Goal: Task Accomplishment & Management: Manage account settings

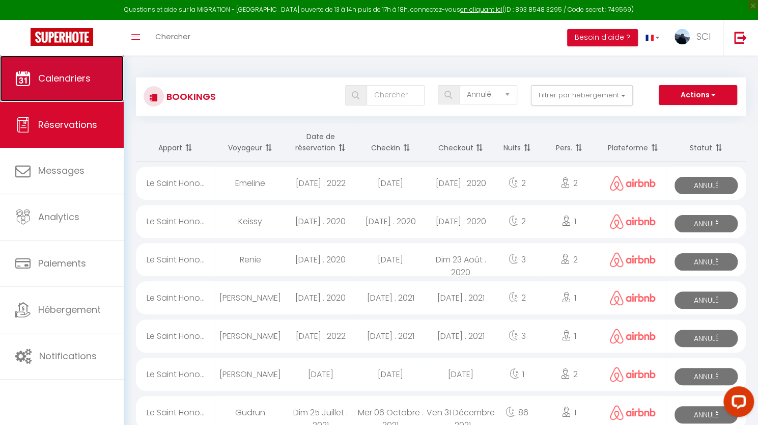
click at [73, 70] on link "Calendriers" at bounding box center [62, 79] width 124 height 46
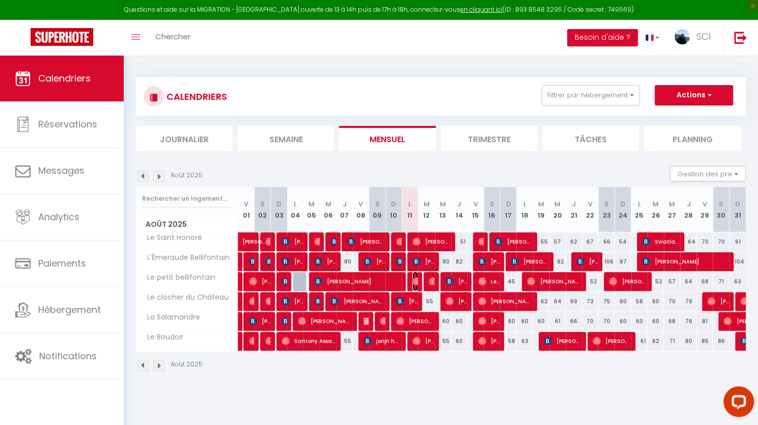
click at [416, 280] on img at bounding box center [417, 281] width 8 height 8
select select "OK"
select select "0"
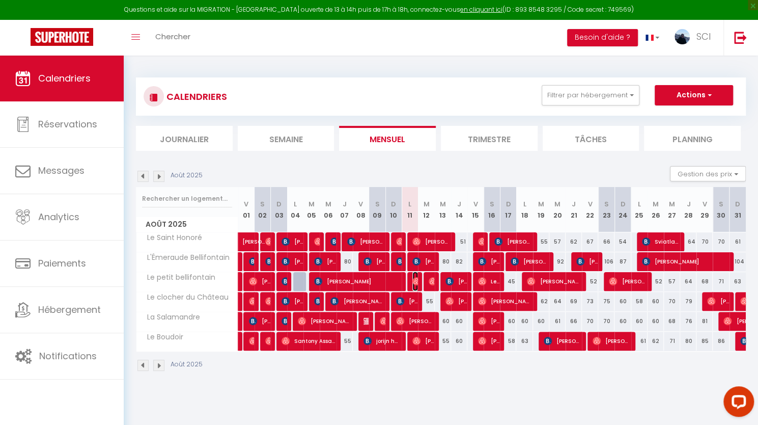
select select "1"
select select
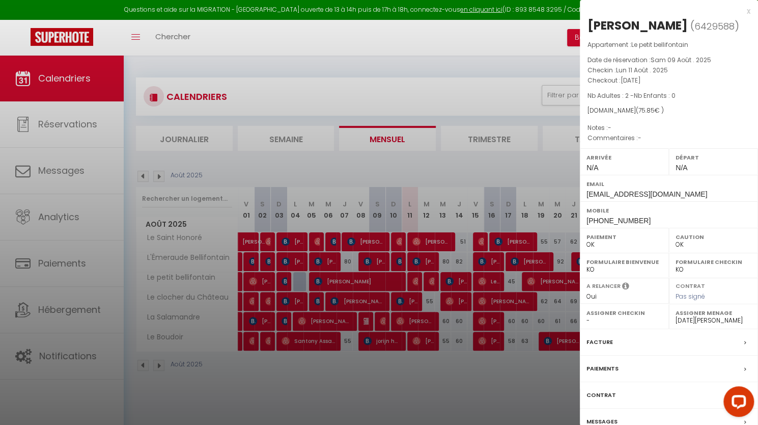
click at [431, 283] on div at bounding box center [379, 212] width 758 height 425
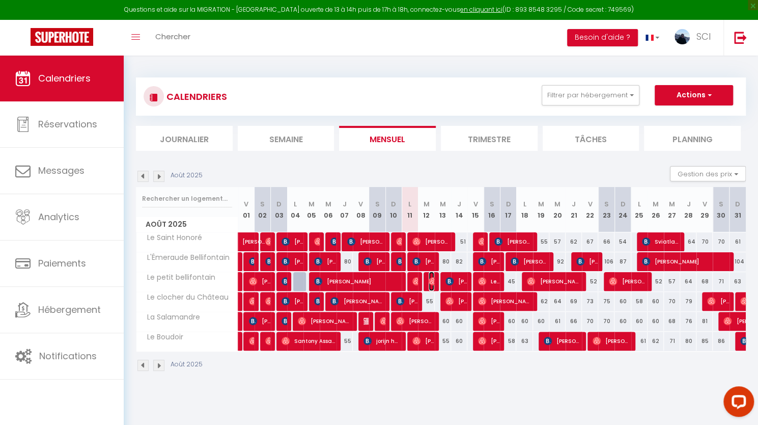
click at [431, 283] on img at bounding box center [433, 281] width 8 height 8
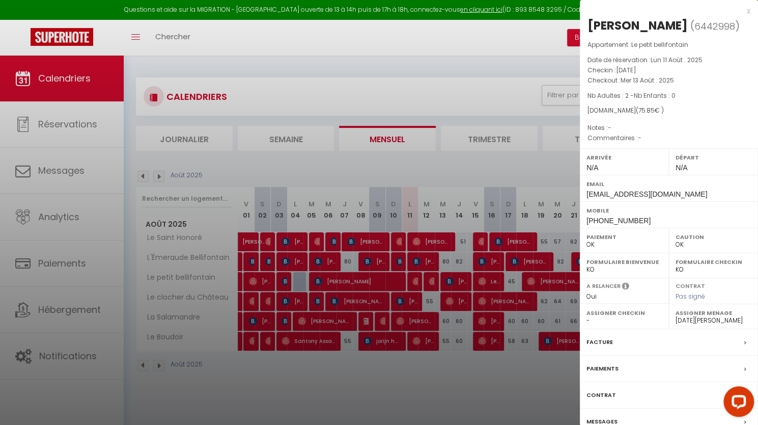
click at [419, 284] on div at bounding box center [379, 212] width 758 height 425
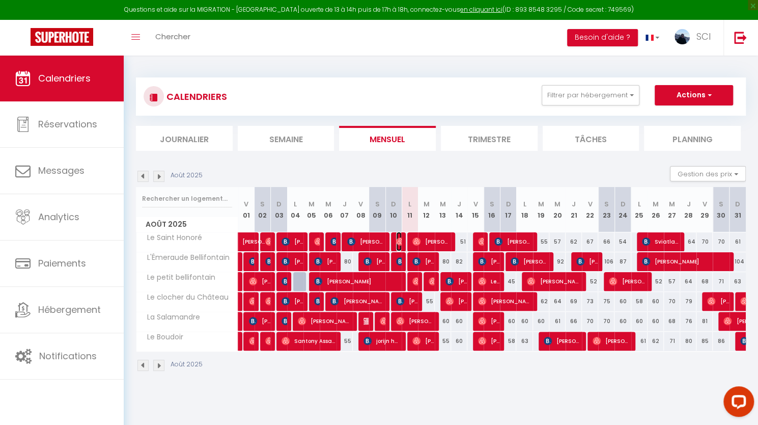
click at [400, 242] on img at bounding box center [400, 241] width 8 height 8
select select "39167"
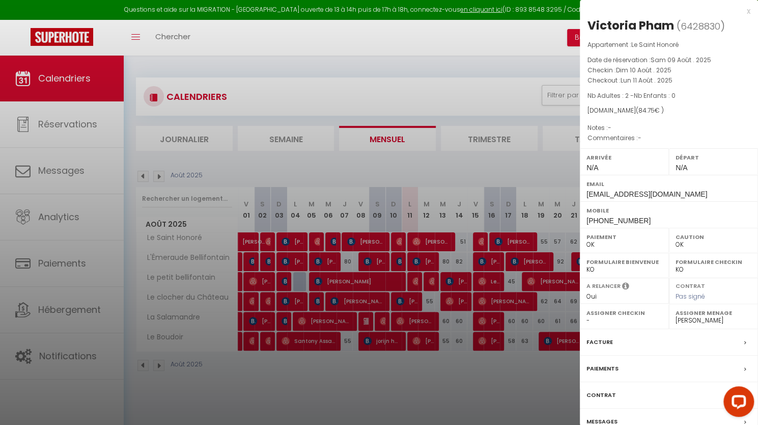
click at [459, 353] on div at bounding box center [379, 212] width 758 height 425
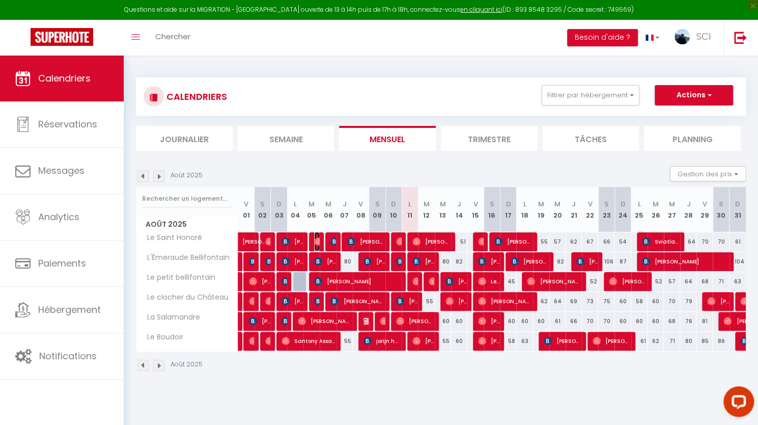
click at [318, 240] on img at bounding box center [318, 241] width 8 height 8
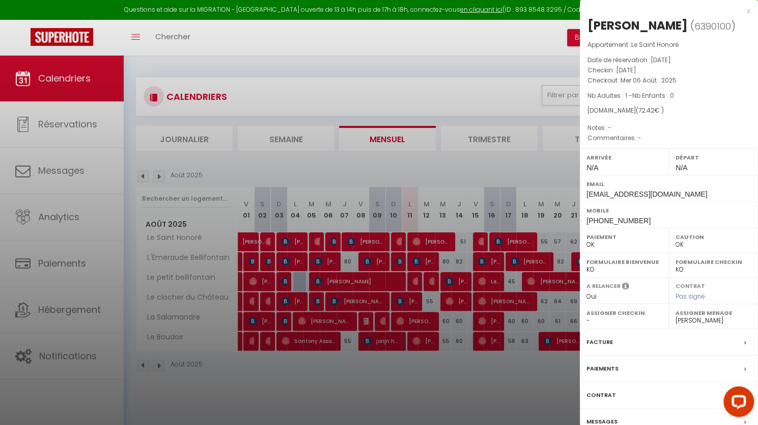
click at [268, 241] on div at bounding box center [379, 212] width 758 height 425
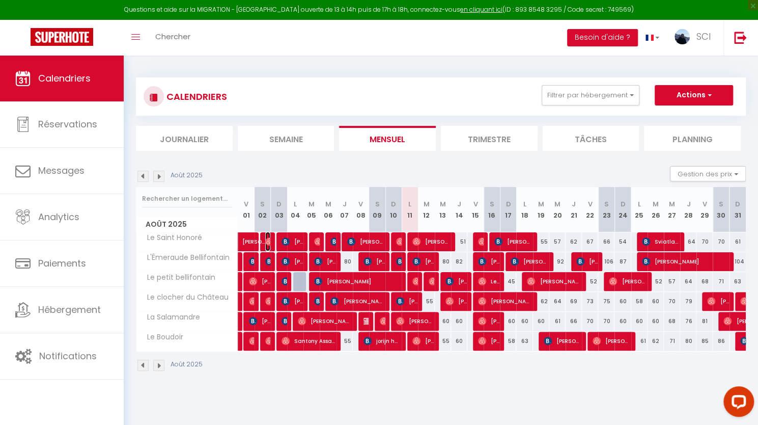
click at [268, 241] on img at bounding box center [269, 241] width 8 height 8
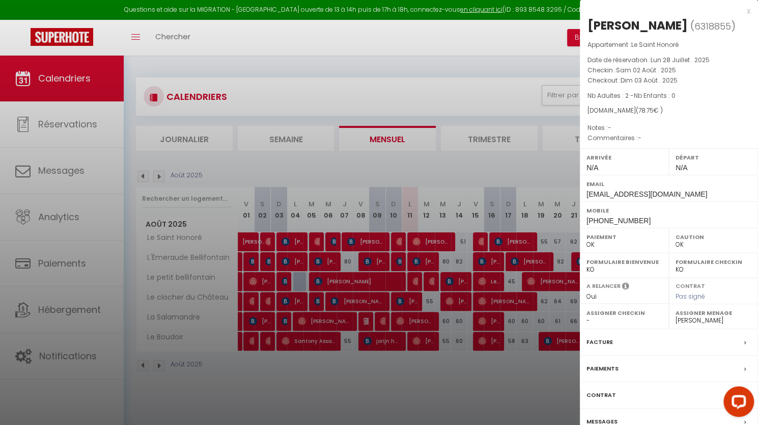
click at [387, 390] on div at bounding box center [379, 212] width 758 height 425
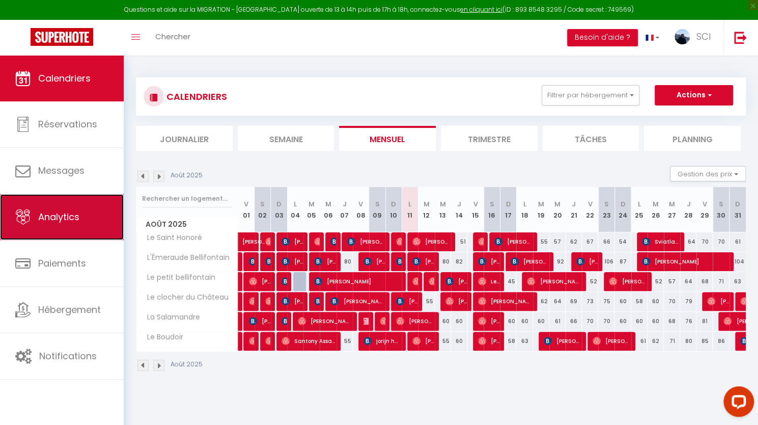
click at [65, 226] on link "Analytics" at bounding box center [62, 217] width 124 height 46
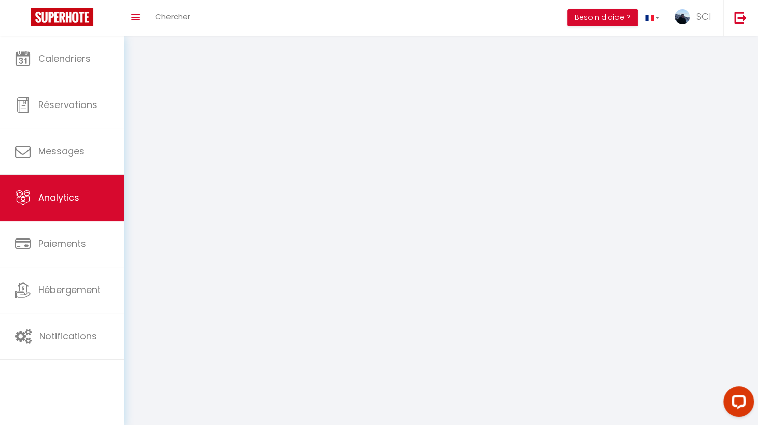
select select "2025"
select select "8"
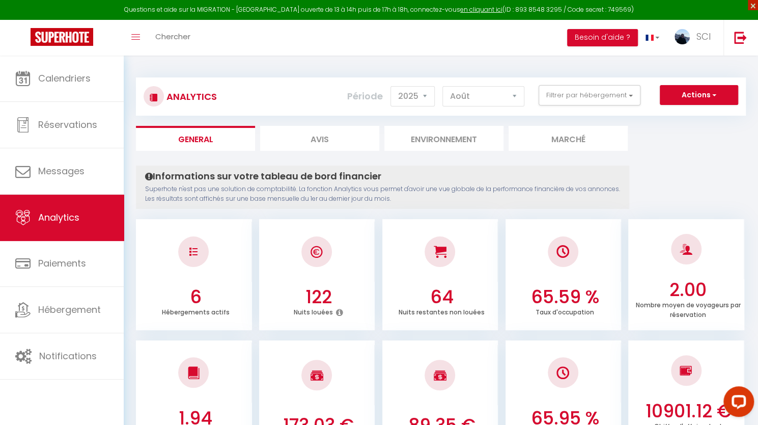
click at [752, 8] on span "×" at bounding box center [753, 5] width 10 height 10
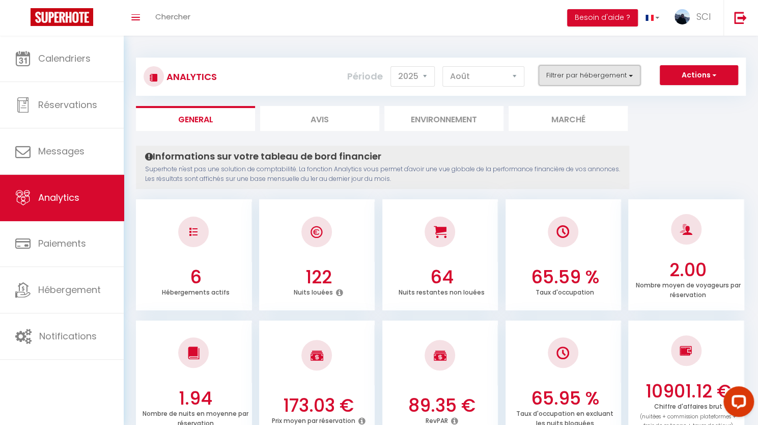
click at [571, 80] on button "Filtrer par hébergement" at bounding box center [590, 75] width 102 height 20
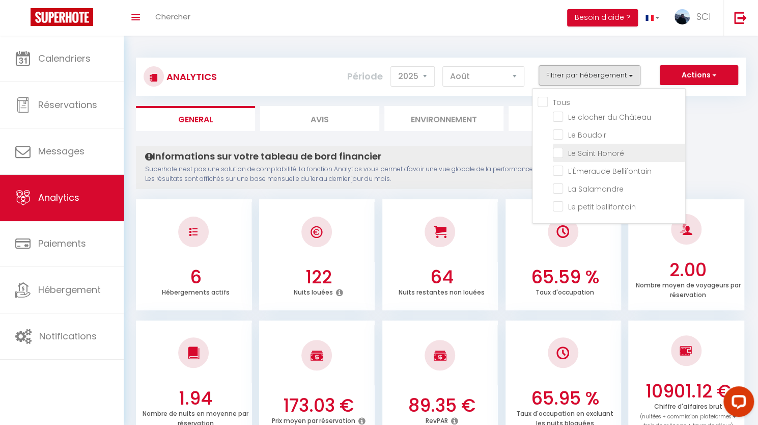
click at [601, 155] on Honoré "checkbox" at bounding box center [619, 152] width 132 height 10
checkbox Honoré "true"
checkbox Château "false"
checkbox Boudoir "false"
checkbox Bellifontain "false"
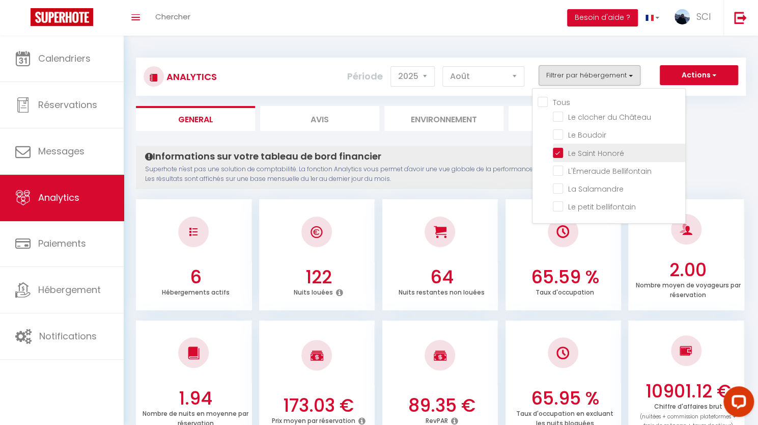
checkbox Salamandre "false"
checkbox bellifontain "false"
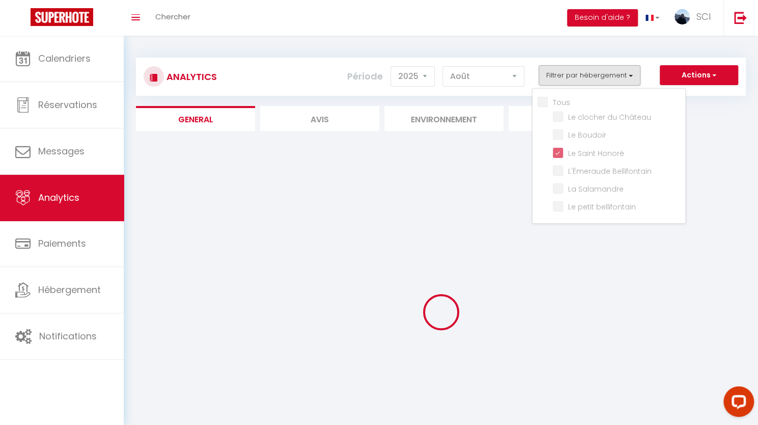
checkbox Château "false"
checkbox Boudoir "false"
checkbox Bellifontain "false"
checkbox Salamandre "false"
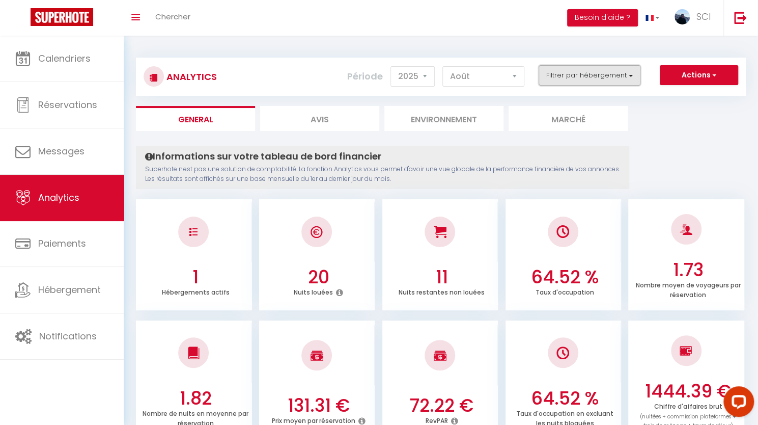
click at [585, 75] on button "Filtrer par hébergement" at bounding box center [590, 75] width 102 height 20
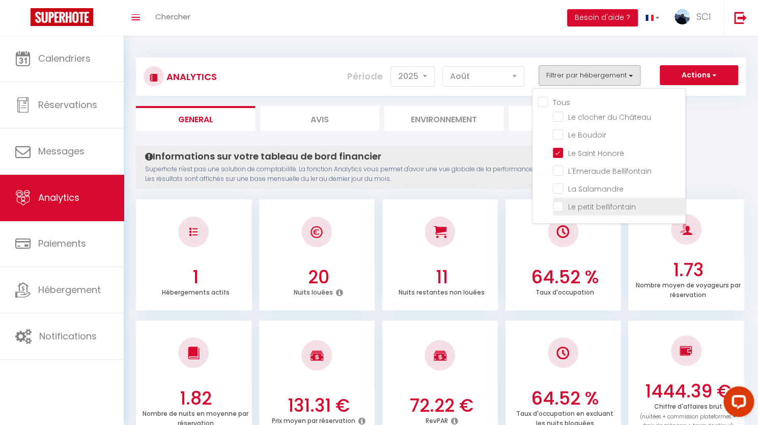
click at [591, 204] on bellifontain "checkbox" at bounding box center [619, 206] width 132 height 10
checkbox bellifontain "true"
checkbox Château "false"
checkbox Boudoir "false"
checkbox Bellifontain "false"
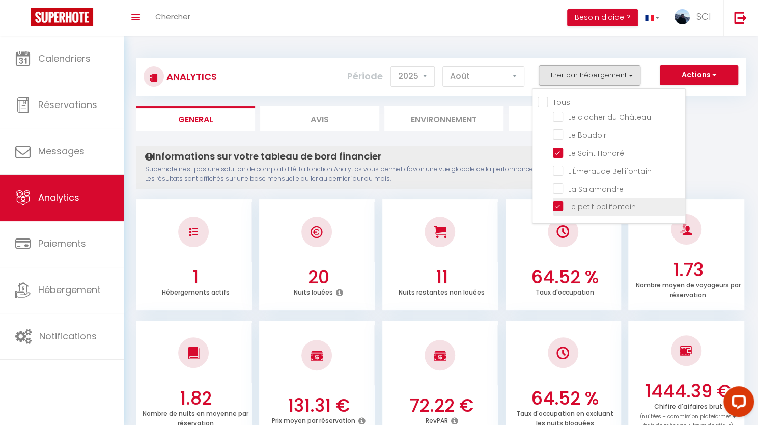
checkbox Salamandre "false"
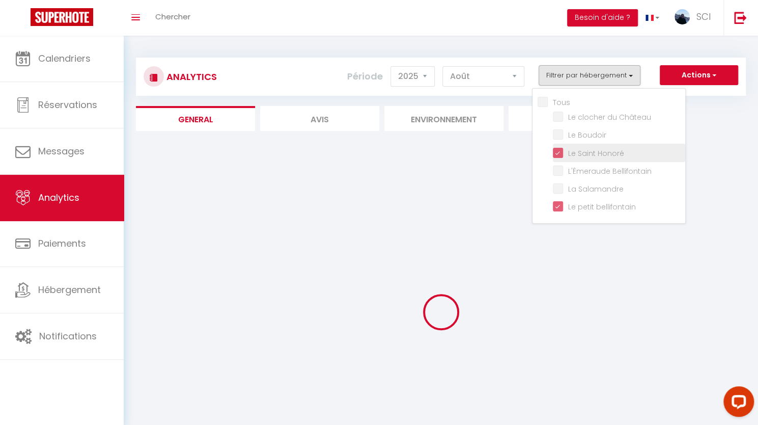
checkbox Château "false"
checkbox Boudoir "false"
checkbox Bellifontain "false"
checkbox Salamandre "false"
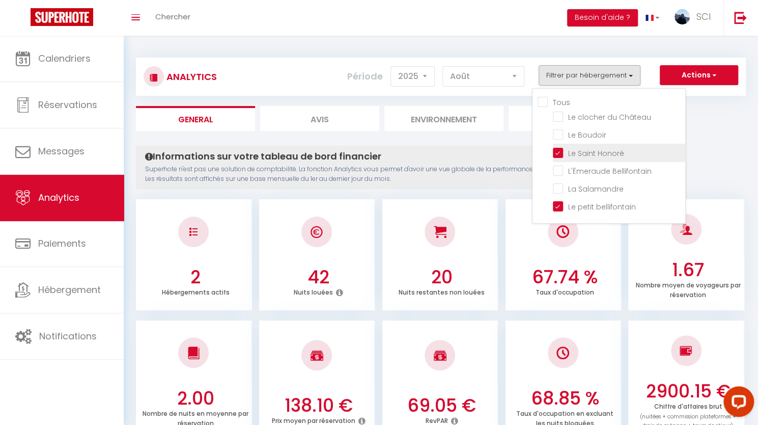
click at [585, 155] on Honoré "checkbox" at bounding box center [619, 152] width 132 height 10
checkbox Honoré "false"
checkbox Château "false"
checkbox Boudoir "false"
checkbox Bellifontain "false"
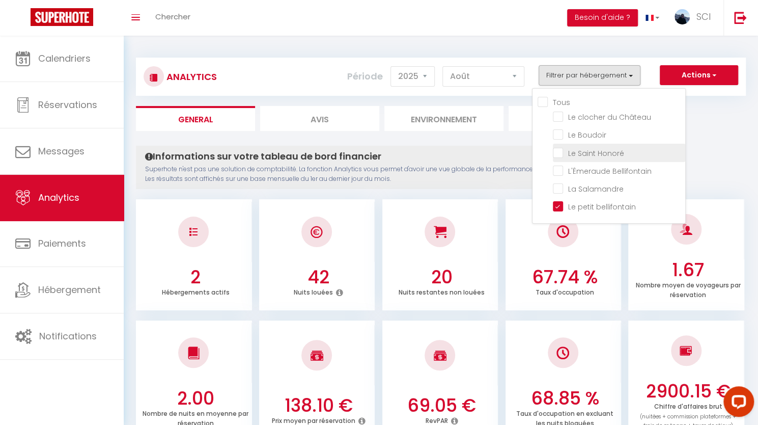
checkbox Salamandre "false"
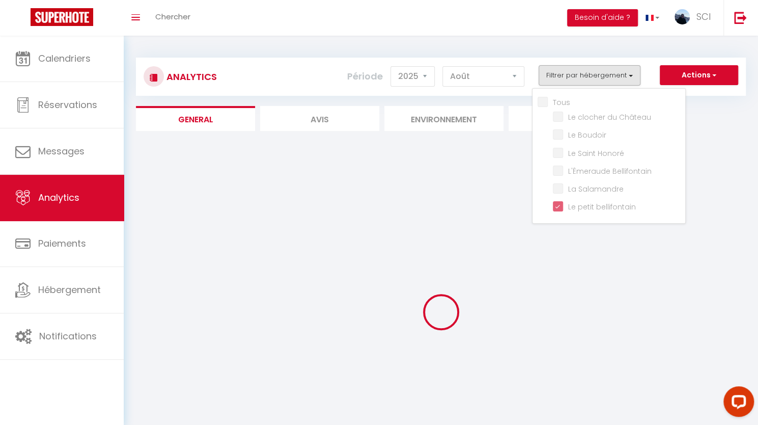
checkbox Château "false"
checkbox Boudoir "false"
checkbox Bellifontain "false"
checkbox Salamandre "false"
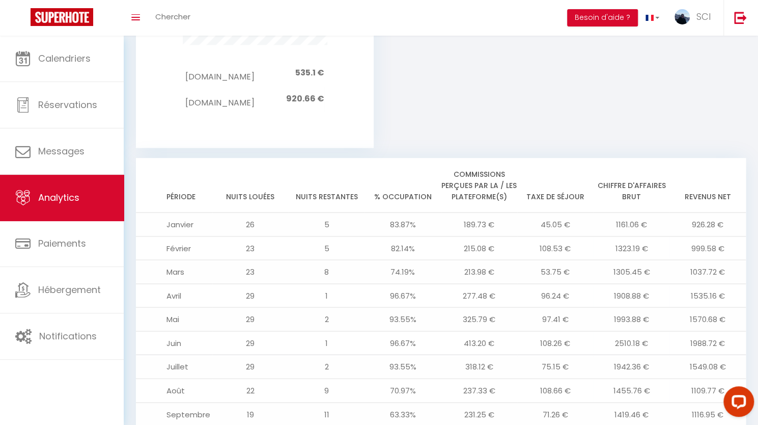
scroll to position [1088, 0]
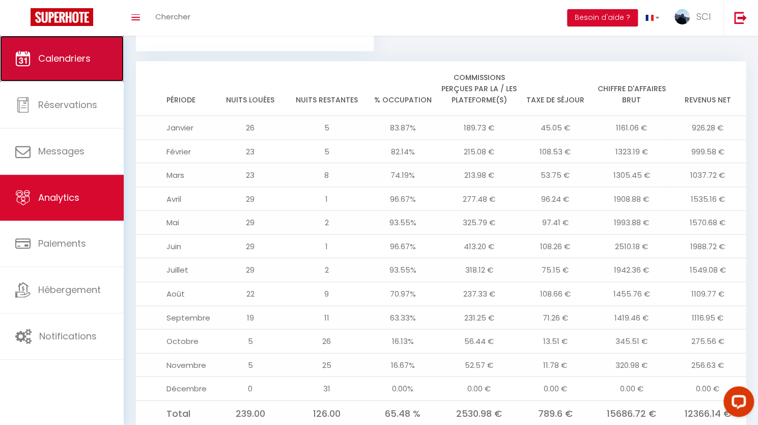
click at [70, 52] on span "Calendriers" at bounding box center [64, 58] width 52 height 13
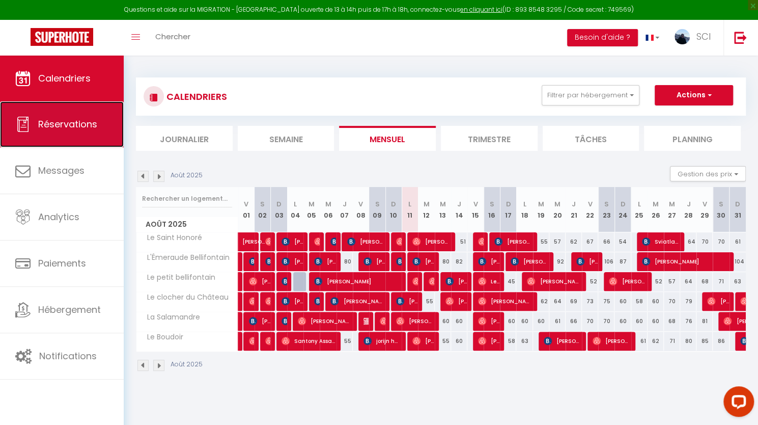
click at [83, 136] on link "Réservations" at bounding box center [62, 124] width 124 height 46
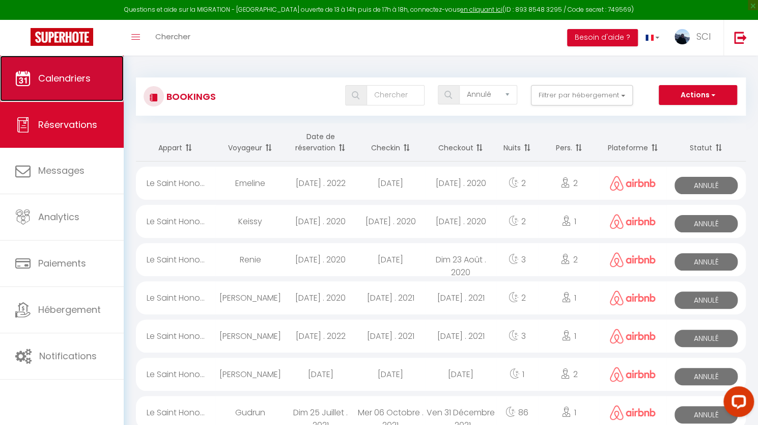
click at [87, 84] on span "Calendriers" at bounding box center [64, 78] width 52 height 13
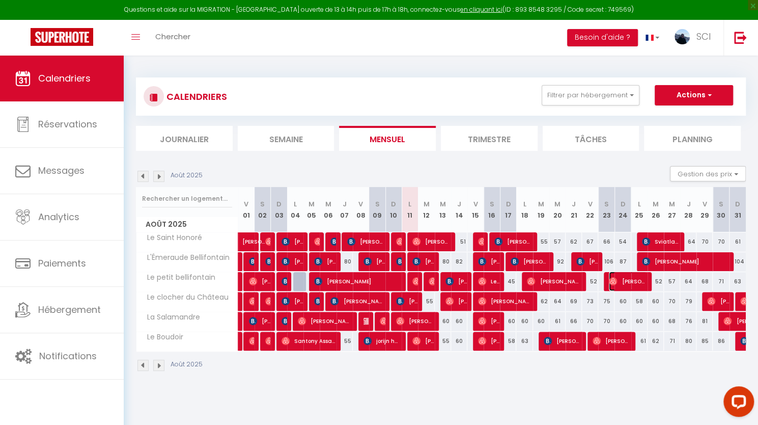
click at [628, 281] on span "[PERSON_NAME]" at bounding box center [628, 280] width 38 height 19
select select "OK"
select select "0"
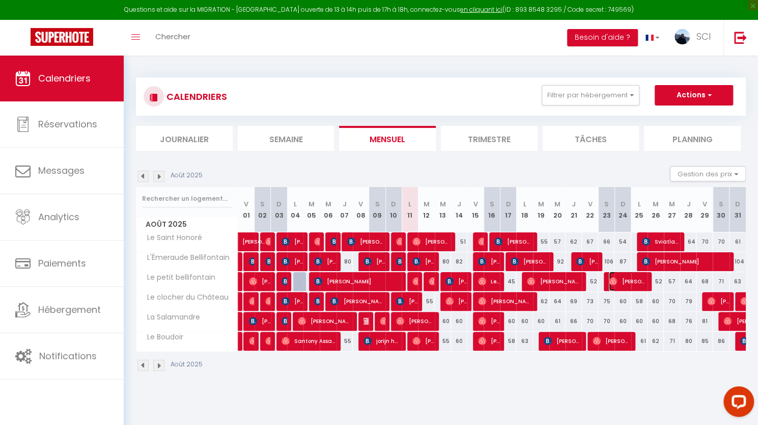
select select "1"
select select
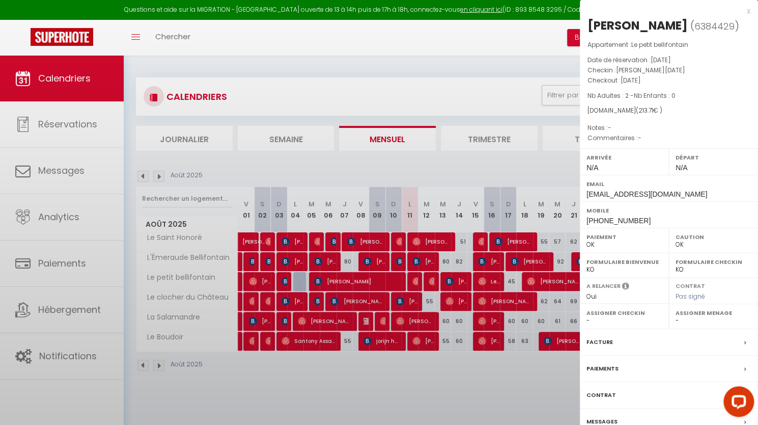
select select "23001"
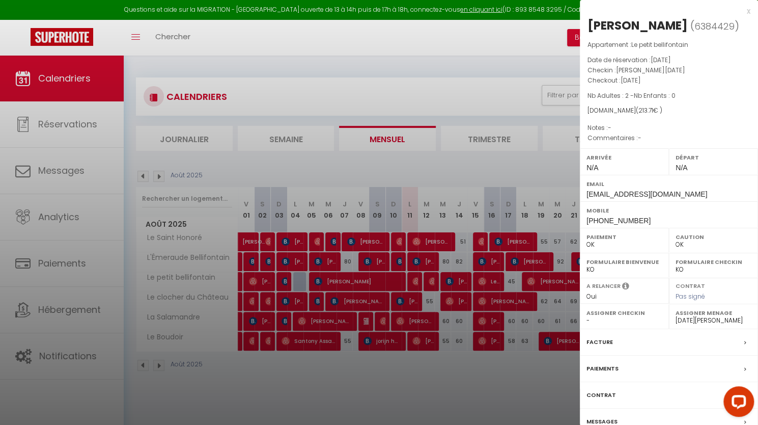
click at [532, 363] on div at bounding box center [379, 212] width 758 height 425
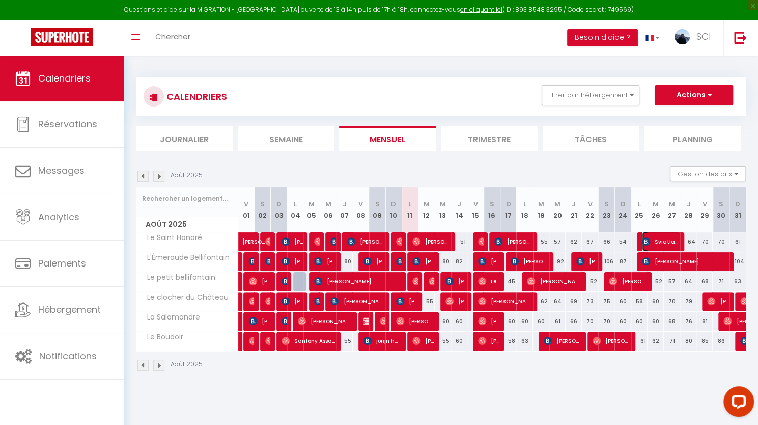
click at [656, 240] on span "Sviatlana Christodoulou" at bounding box center [661, 241] width 38 height 19
select select "KO"
select select "39167"
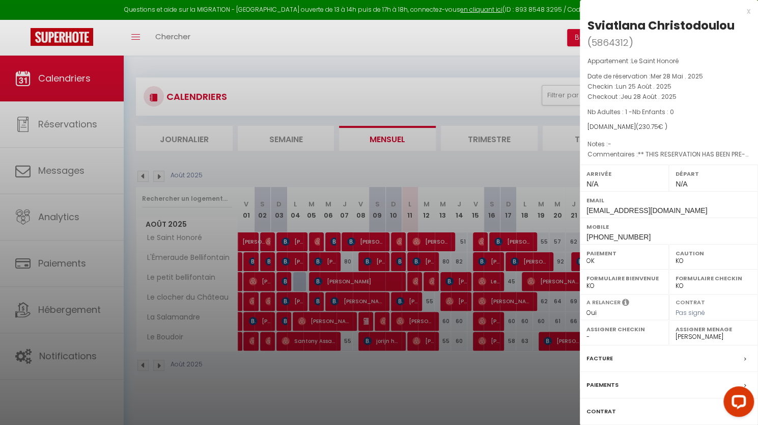
click at [515, 392] on div at bounding box center [379, 212] width 758 height 425
